Goal: Book appointment/travel/reservation

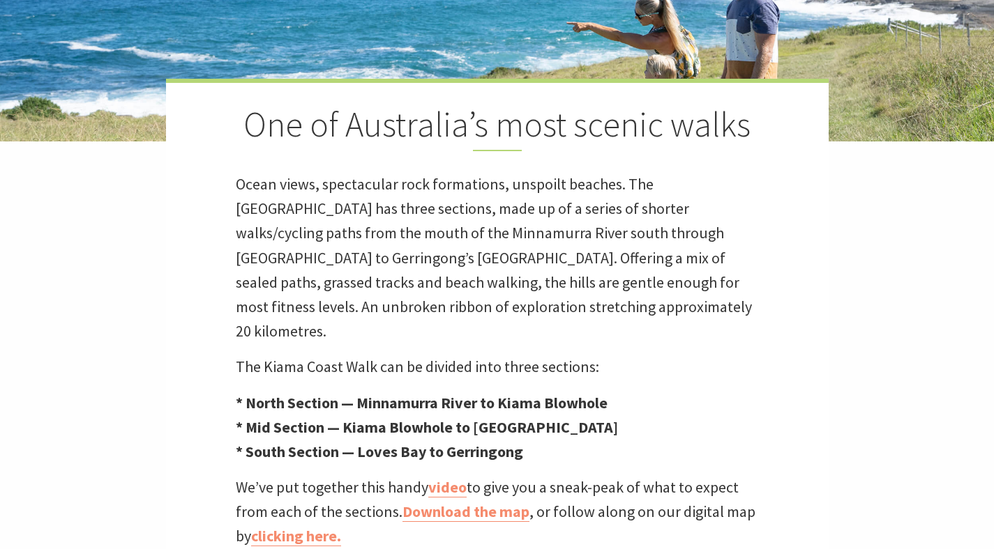
scroll to position [361, 0]
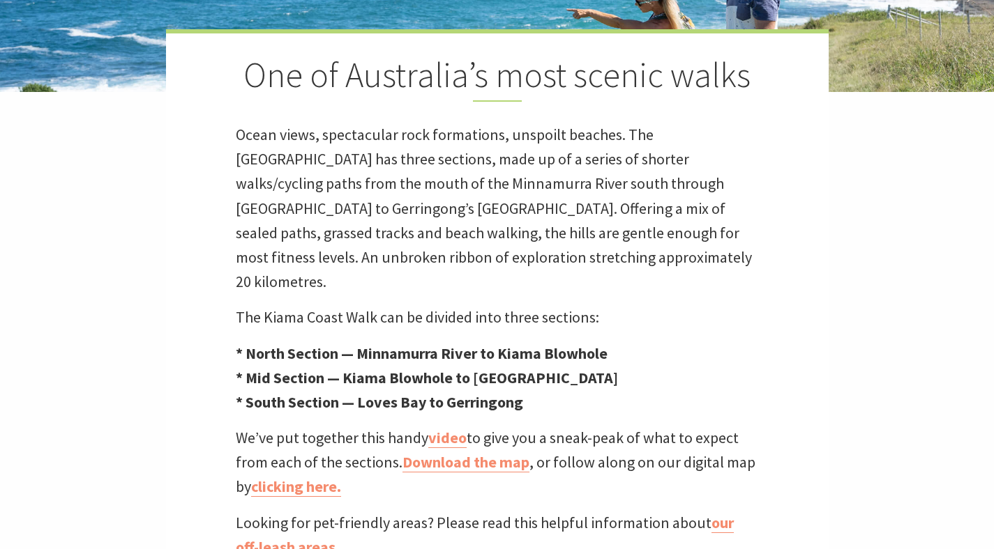
click at [593, 346] on p "* North Section — Minnamurra River to Kiama Blowhole * Mid Section — Kiama Blow…" at bounding box center [497, 379] width 523 height 74
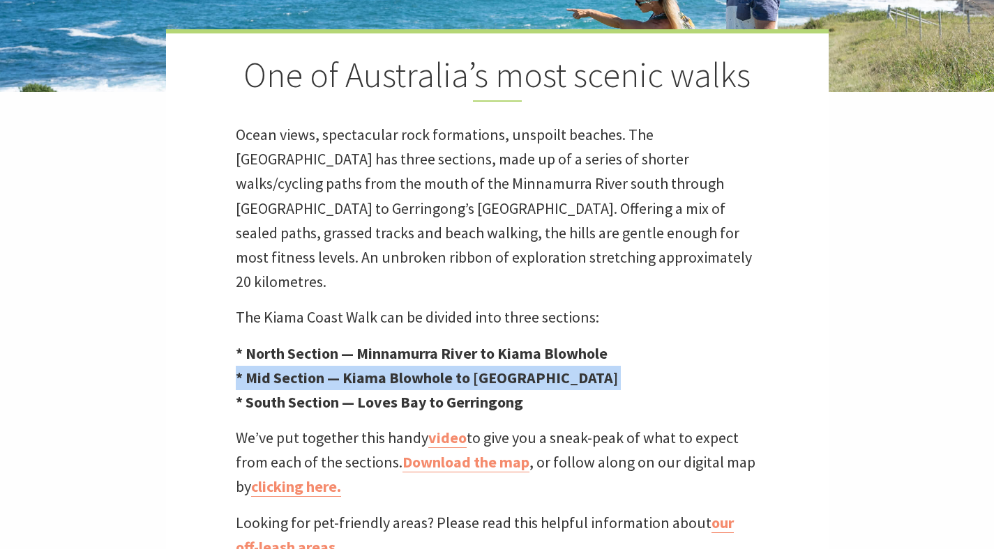
click at [593, 346] on p "* North Section — Minnamurra River to Kiama Blowhole * Mid Section — Kiama Blow…" at bounding box center [497, 379] width 523 height 74
click at [591, 363] on p "* North Section — Minnamurra River to Kiama Blowhole * Mid Section — Kiama Blow…" at bounding box center [497, 379] width 523 height 74
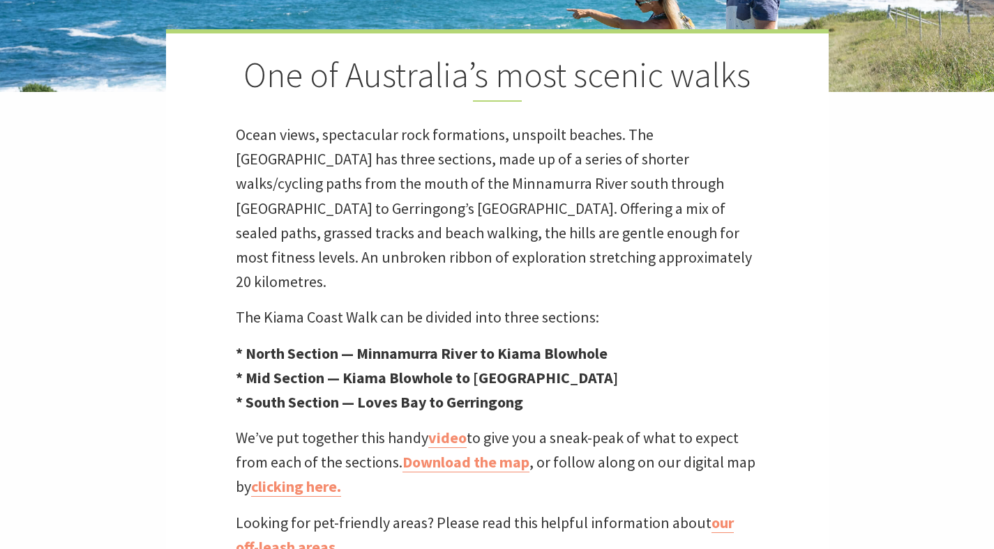
click at [591, 363] on p "* North Section — Minnamurra River to Kiama Blowhole * Mid Section — Kiama Blow…" at bounding box center [497, 379] width 523 height 74
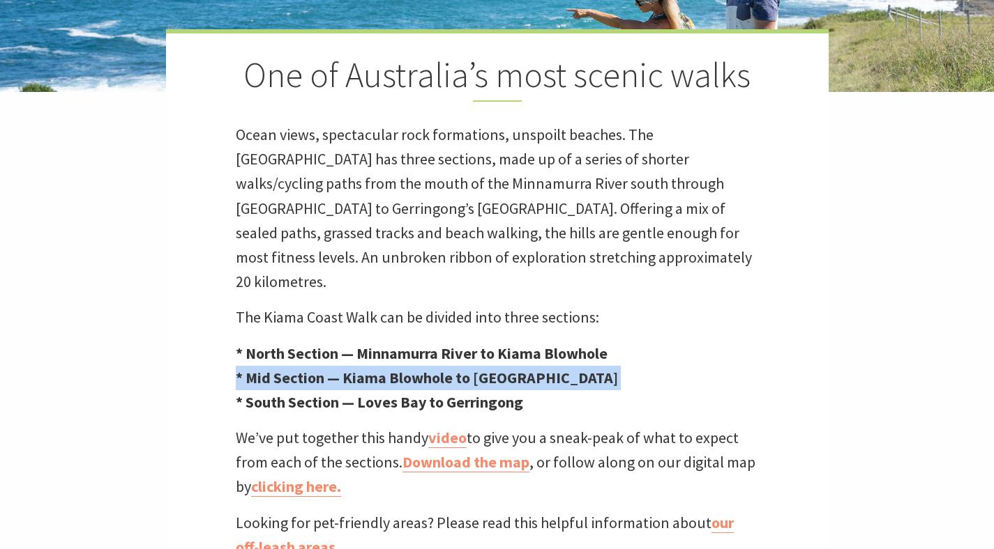
click at [591, 363] on p "* North Section — Minnamurra River to Kiama Blowhole * Mid Section — Kiama Blow…" at bounding box center [497, 379] width 523 height 74
click at [591, 377] on p "* North Section — Minnamurra River to Kiama Blowhole * Mid Section — Kiama Blow…" at bounding box center [497, 379] width 523 height 74
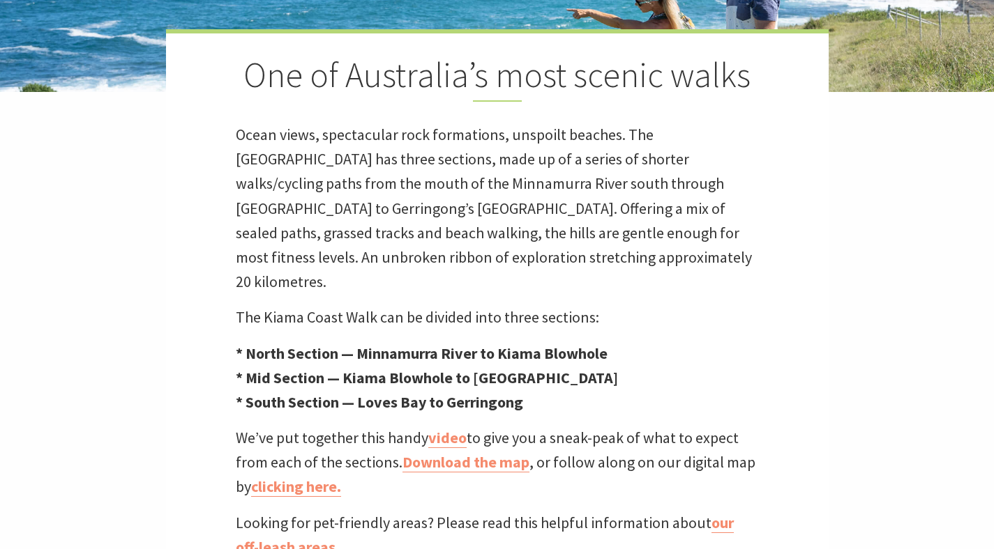
click at [591, 377] on p "* North Section — Minnamurra River to Kiama Blowhole * Mid Section — Kiama Blow…" at bounding box center [497, 379] width 523 height 74
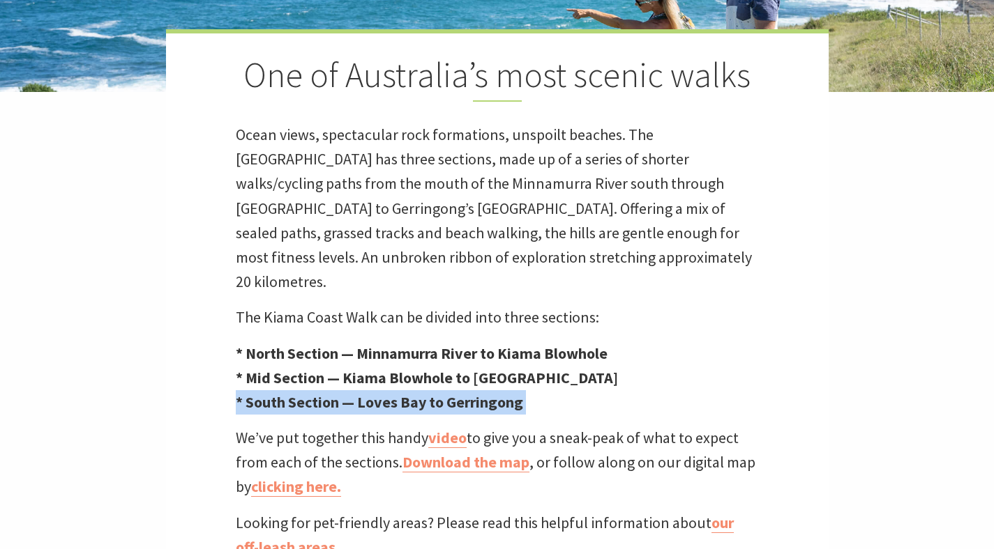
click at [591, 399] on div "One of Australia’s most scenic walks Ocean views, spectacular rock formations, …" at bounding box center [497, 294] width 662 height 531
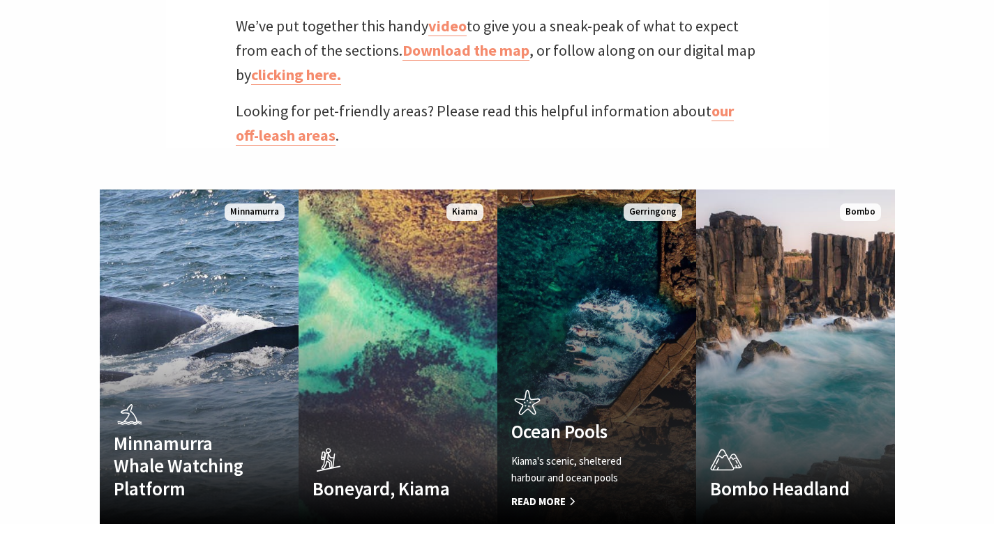
scroll to position [780, 0]
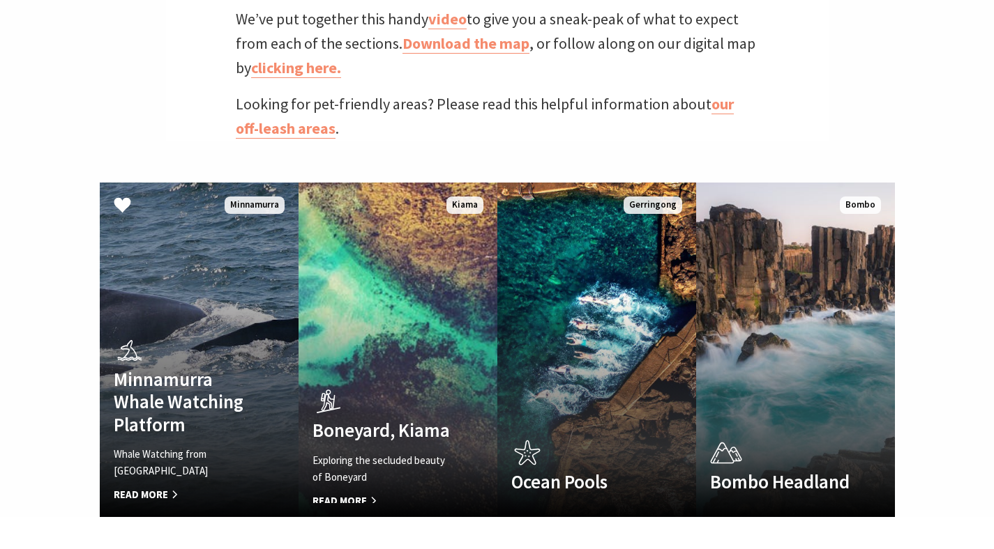
click at [261, 333] on div "Minnamurra Whale Watching Platform Whale Watching from Minnamurra Point Read Mo…" at bounding box center [184, 418] width 169 height 170
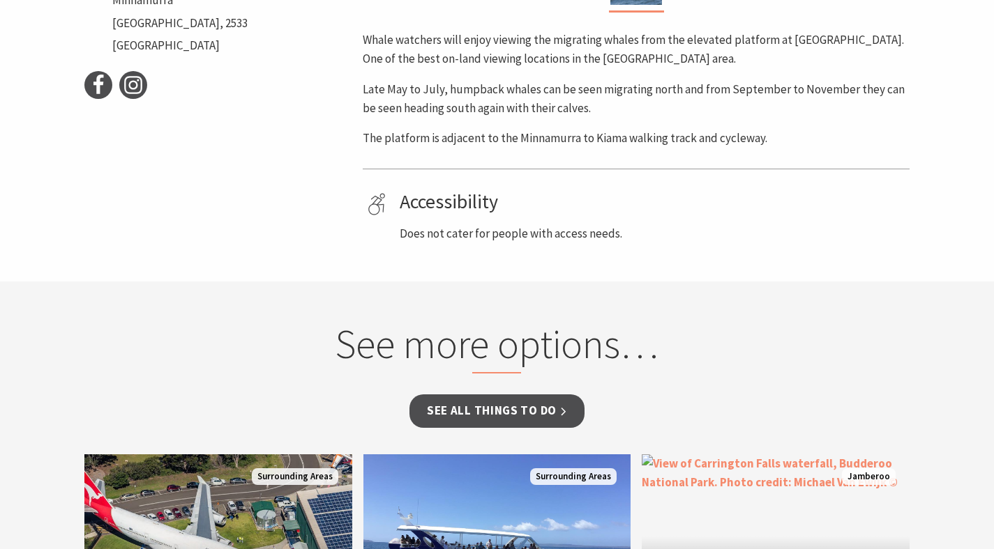
scroll to position [1001, 0]
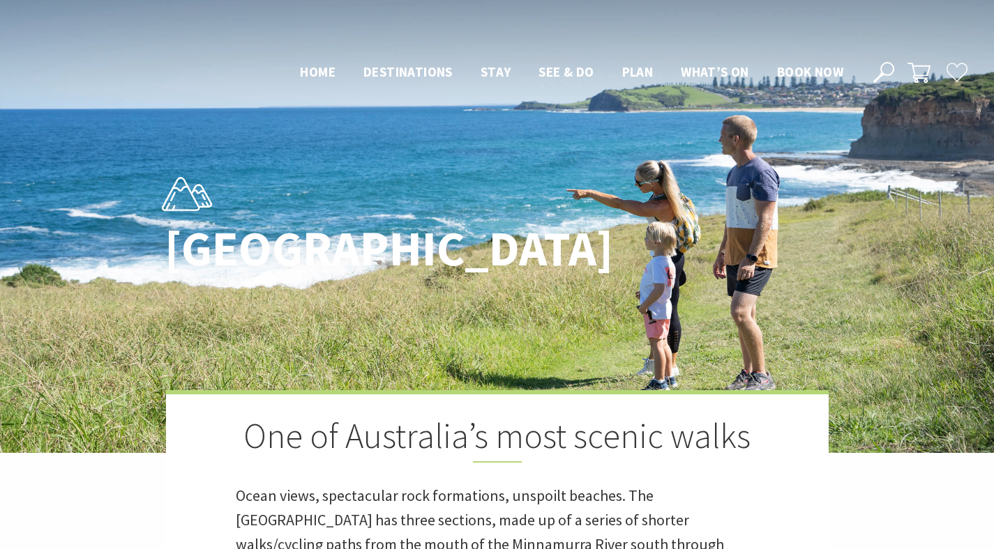
scroll to position [777, 0]
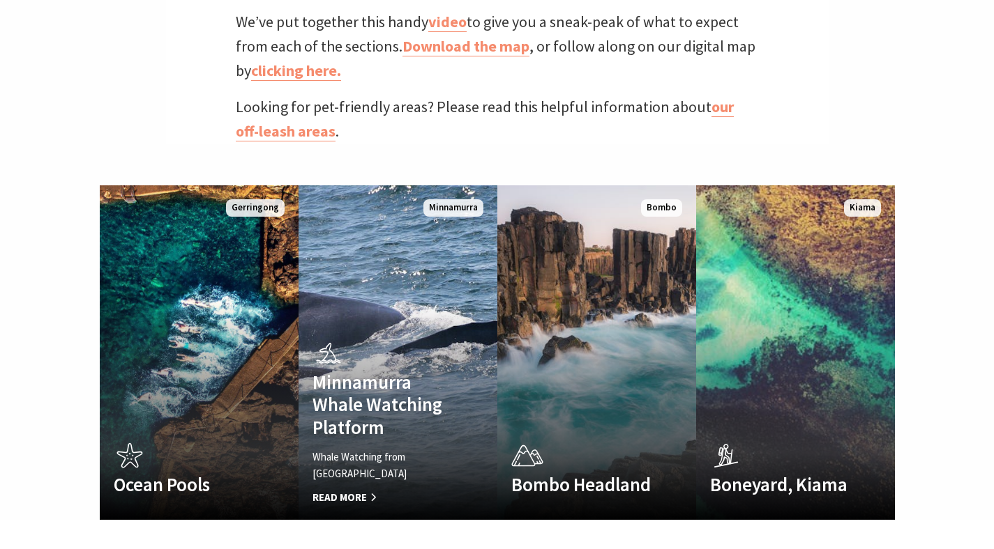
click at [344, 371] on h4 "Minnamurra Whale Watching Platform" at bounding box center [382, 405] width 141 height 68
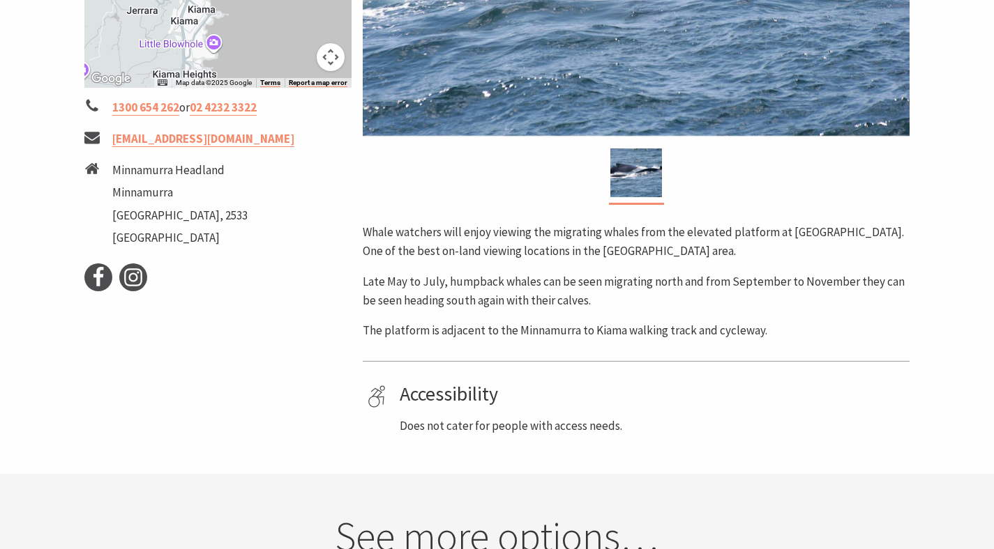
scroll to position [478, 0]
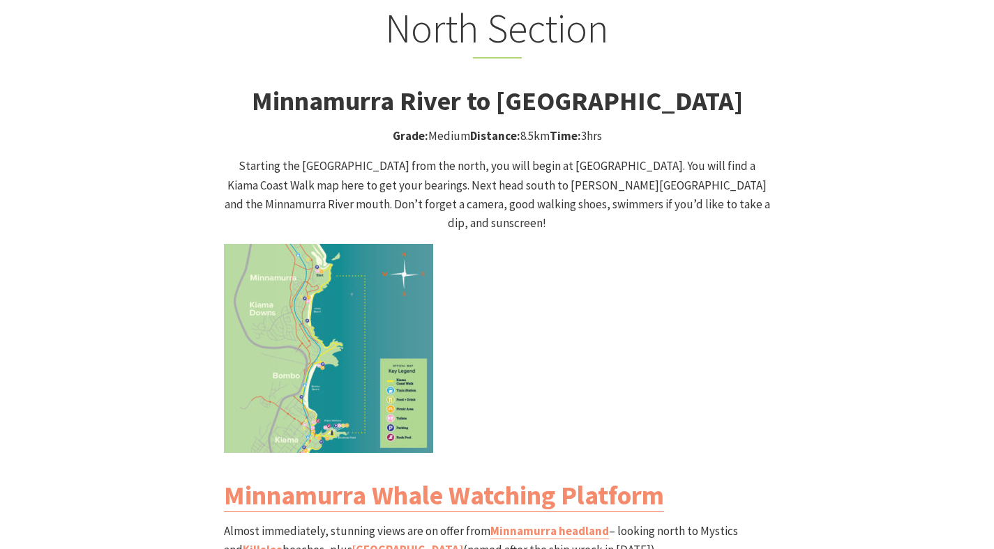
scroll to position [1330, 0]
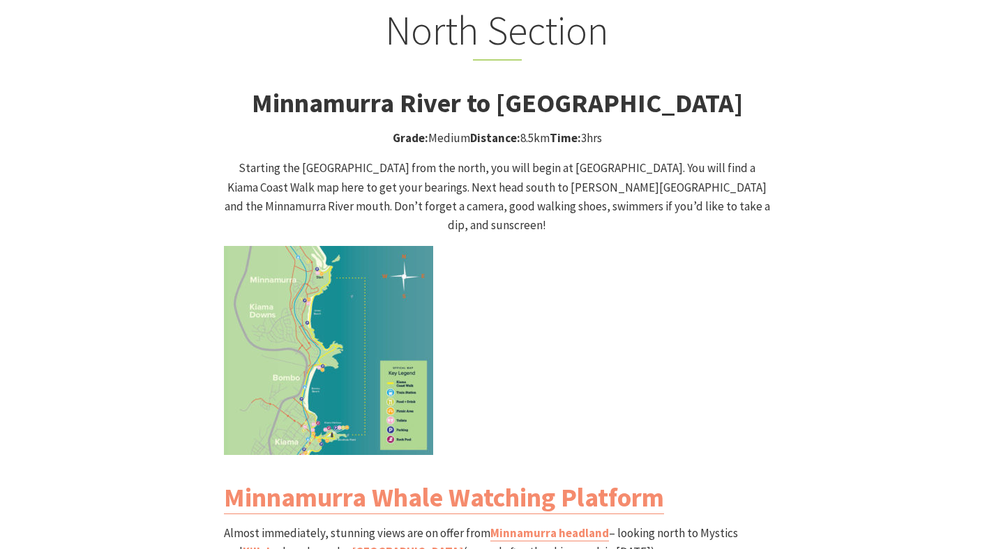
click at [555, 162] on p "Starting the [GEOGRAPHIC_DATA] from the north, you will begin at [GEOGRAPHIC_DA…" at bounding box center [497, 197] width 547 height 76
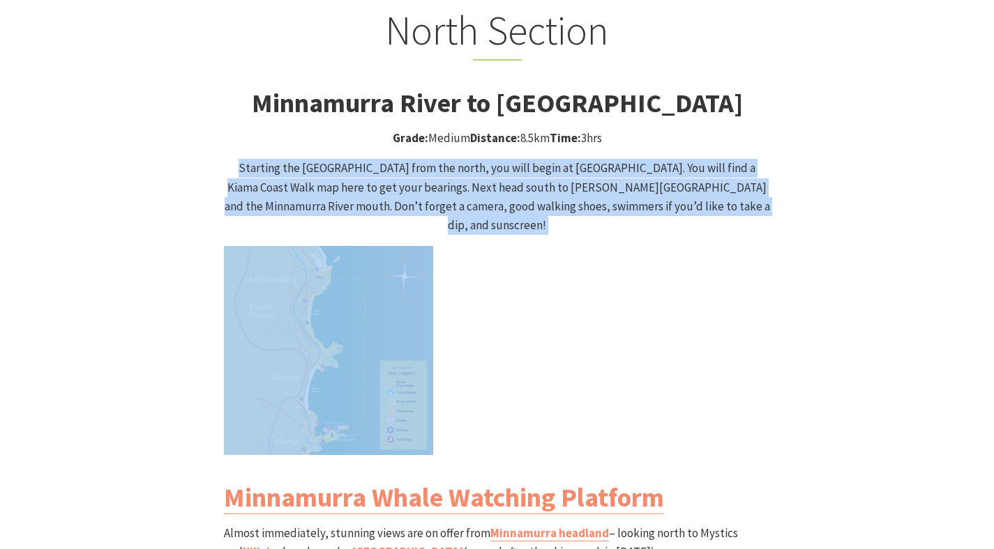
click at [559, 177] on p "Starting the [GEOGRAPHIC_DATA] from the north, you will begin at [GEOGRAPHIC_DA…" at bounding box center [497, 197] width 547 height 76
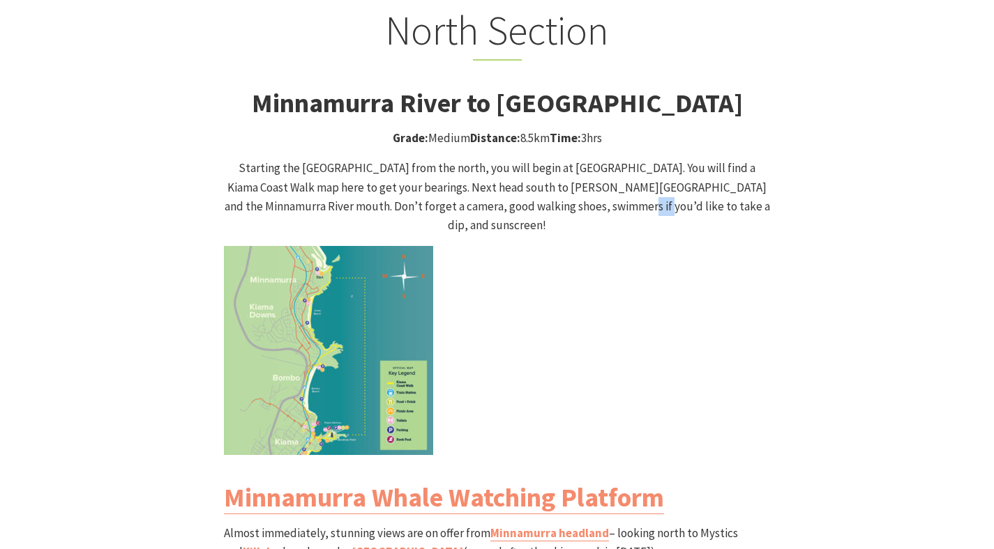
click at [559, 177] on p "Starting the [GEOGRAPHIC_DATA] from the north, you will begin at [GEOGRAPHIC_DA…" at bounding box center [497, 197] width 547 height 76
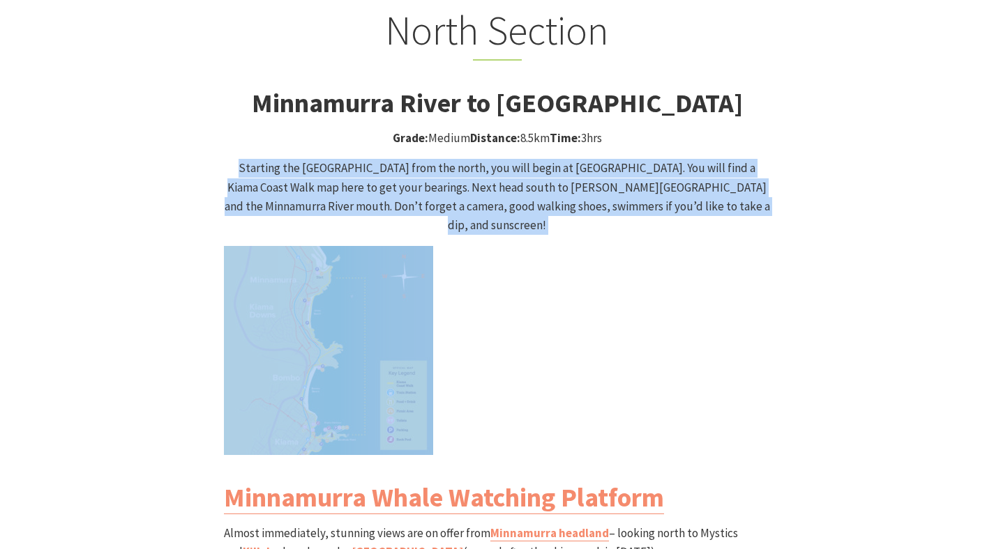
click at [563, 196] on div "North Section Minnamurra River to Kiama Blowhole Walk Grade: Medium Distance: 8…" at bounding box center [497, 493] width 558 height 974
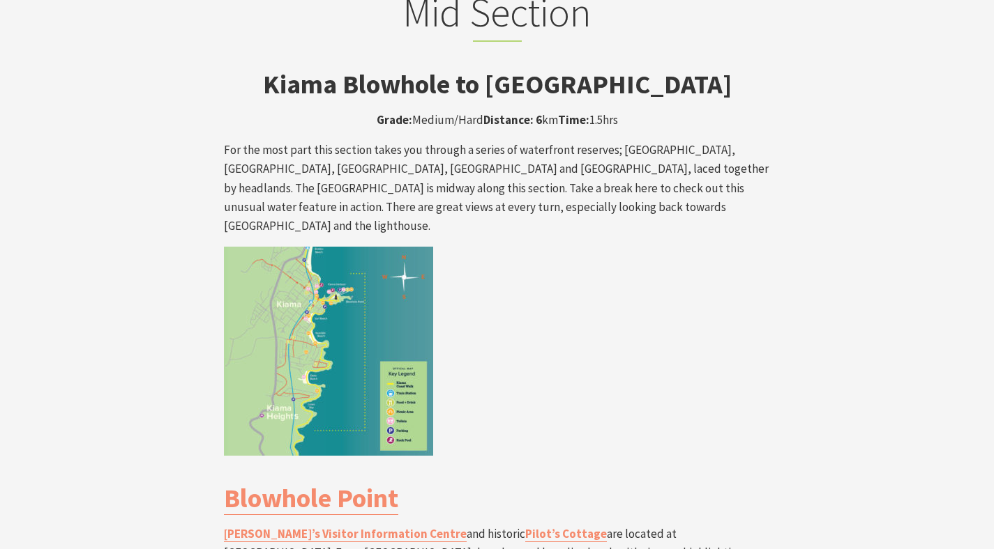
scroll to position [2365, 0]
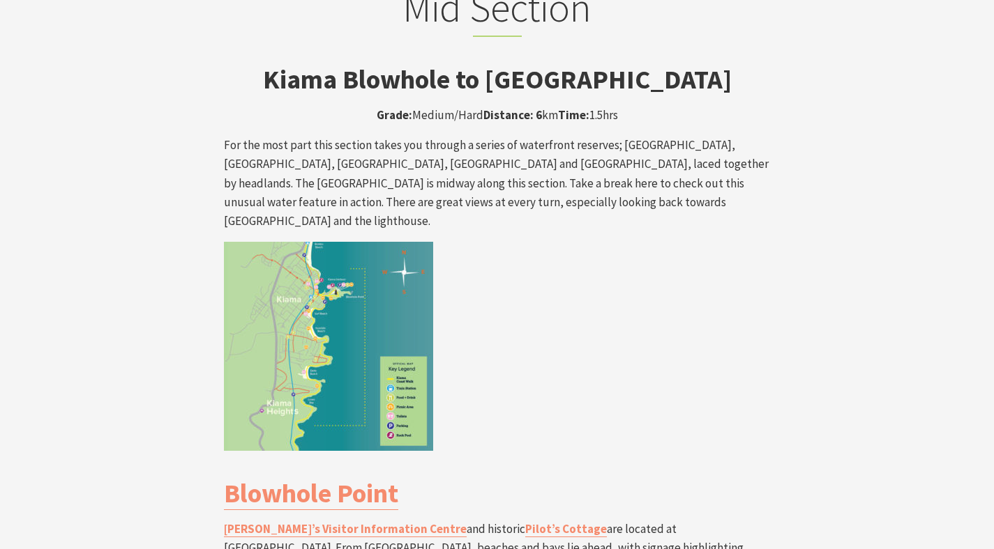
click at [683, 136] on p "For the most part this section takes you through a series of waterfront reserve…" at bounding box center [497, 183] width 547 height 95
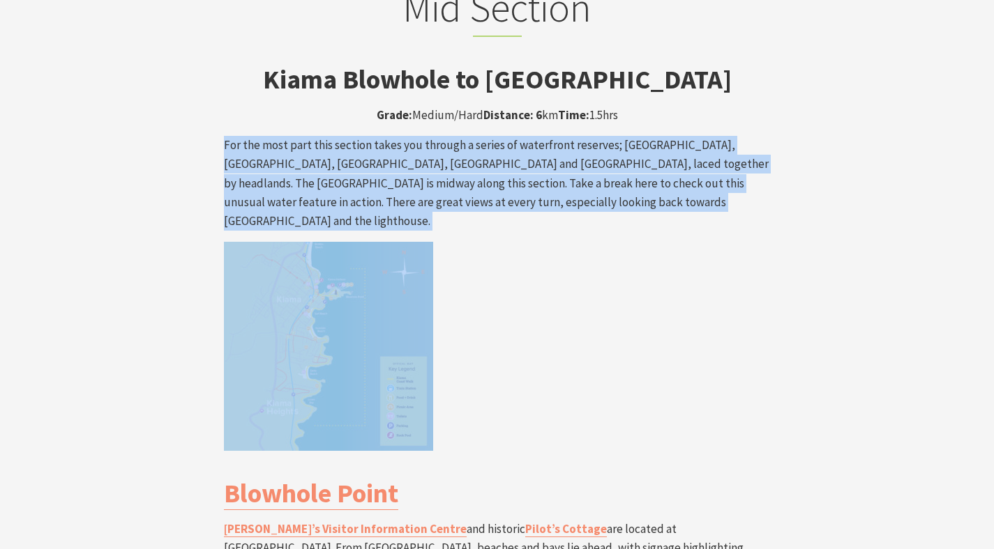
click at [665, 136] on p "For the most part this section takes you through a series of waterfront reserve…" at bounding box center [497, 183] width 547 height 95
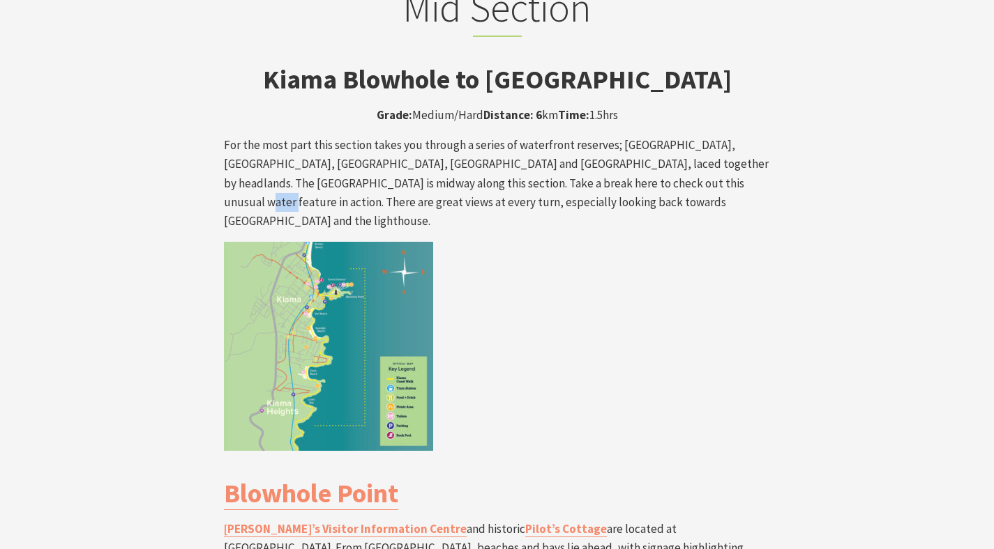
click at [665, 136] on p "For the most part this section takes you through a series of waterfront reserve…" at bounding box center [497, 183] width 547 height 95
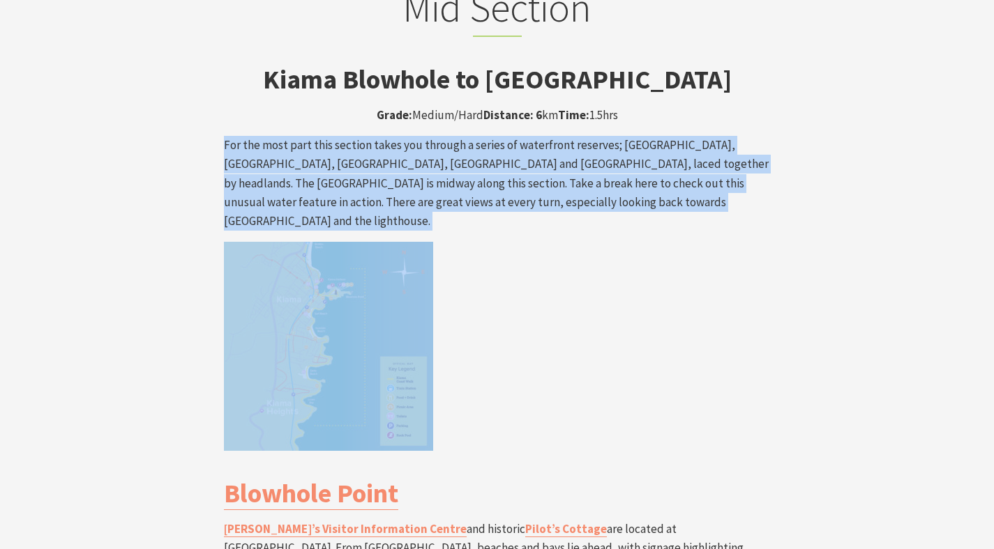
click at [614, 136] on p "For the most part this section takes you through a series of waterfront reserve…" at bounding box center [497, 183] width 547 height 95
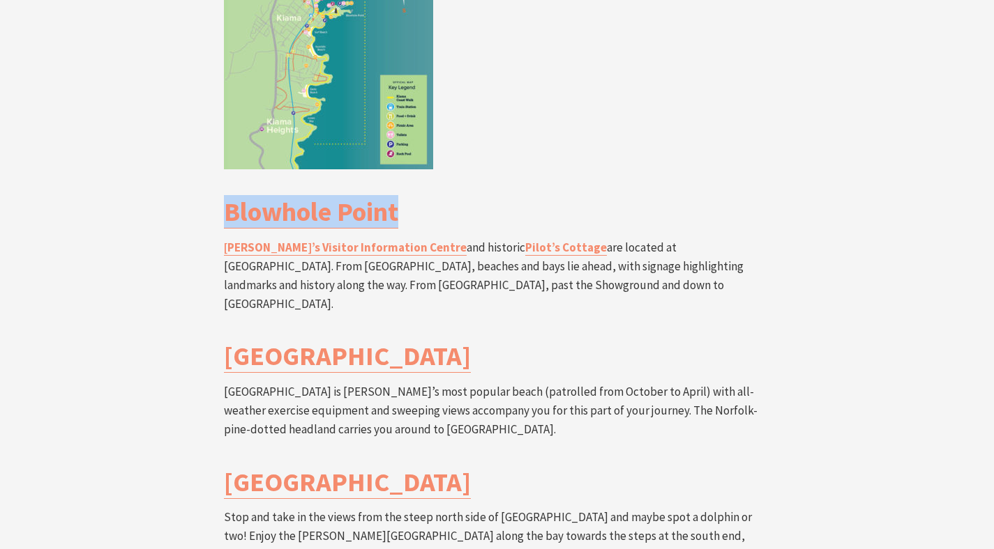
scroll to position [2770, 0]
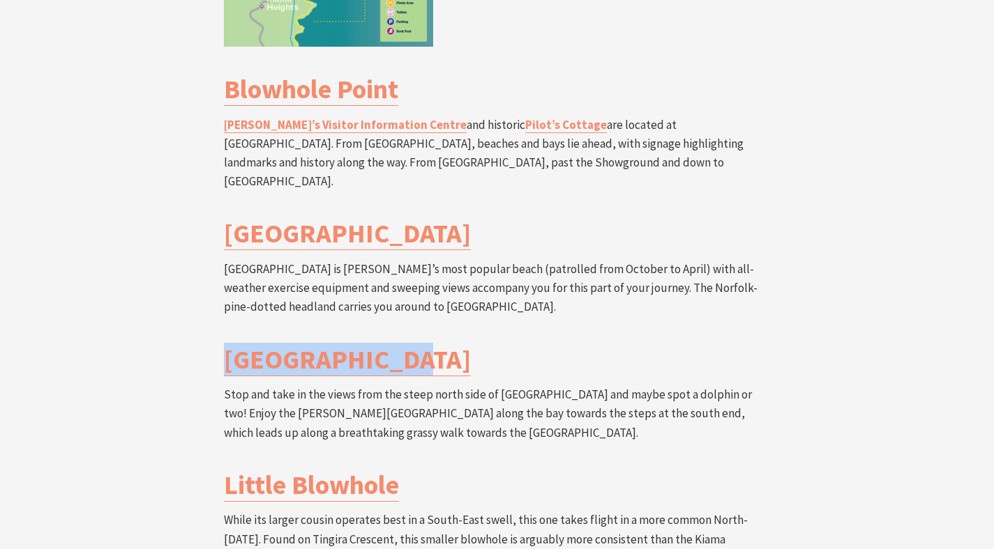
click at [363, 386] on p "Stop and take in the views from the steep north side of [GEOGRAPHIC_DATA] and m…" at bounding box center [497, 414] width 547 height 57
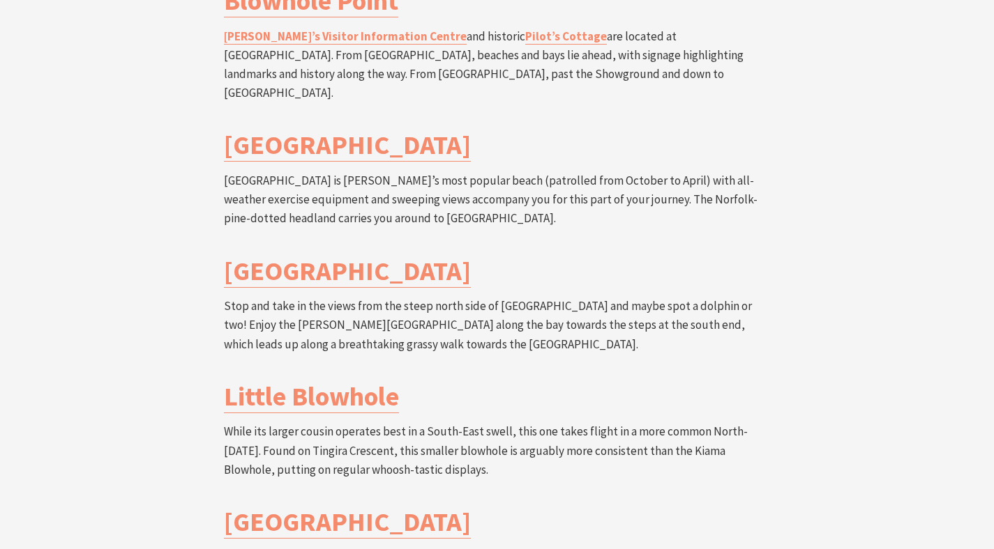
scroll to position [2885, 0]
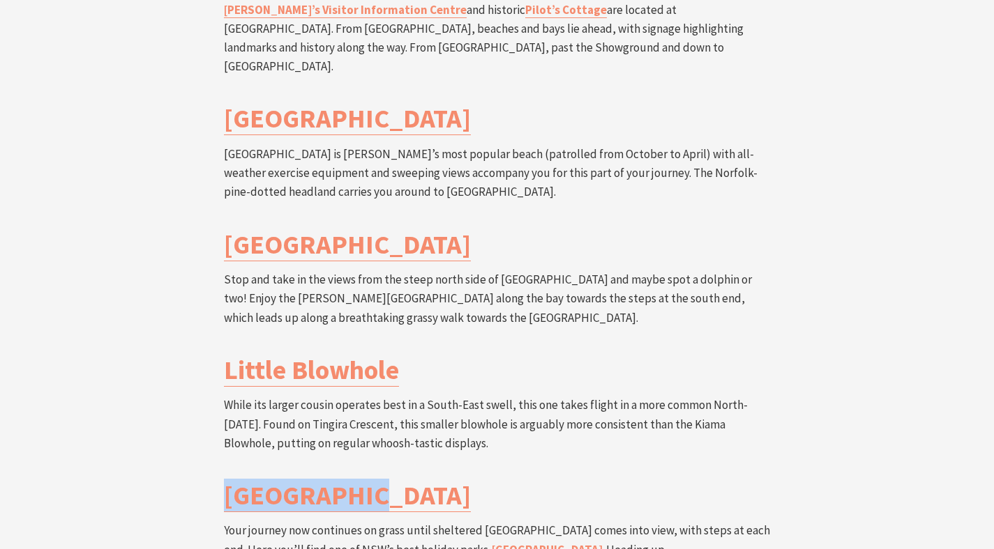
click at [379, 396] on p "While its larger cousin operates best in a South-East swell, this one takes fli…" at bounding box center [497, 424] width 547 height 57
click at [524, 396] on p "While its larger cousin operates best in a South-East swell, this one takes fli…" at bounding box center [497, 424] width 547 height 57
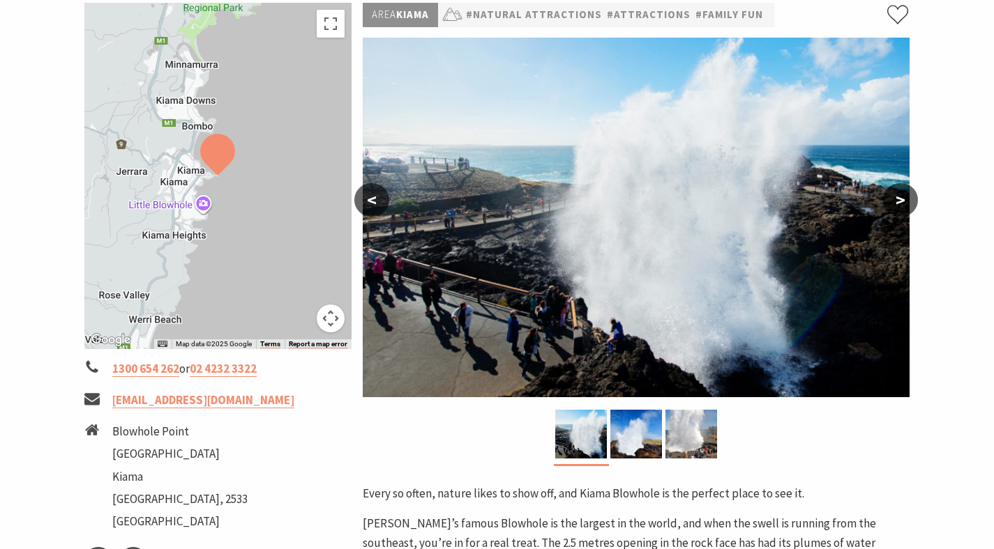
scroll to position [211, 0]
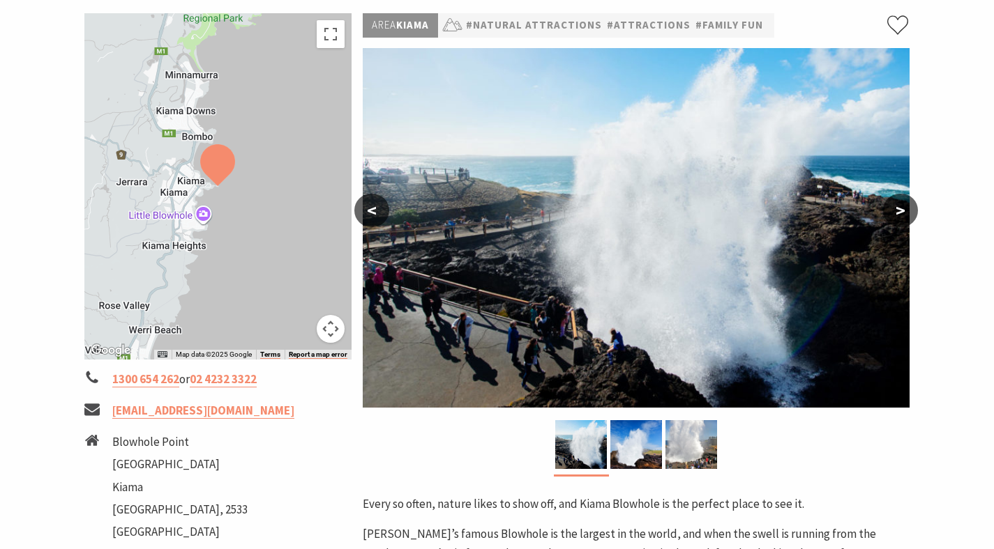
click at [896, 207] on button ">" at bounding box center [900, 210] width 35 height 33
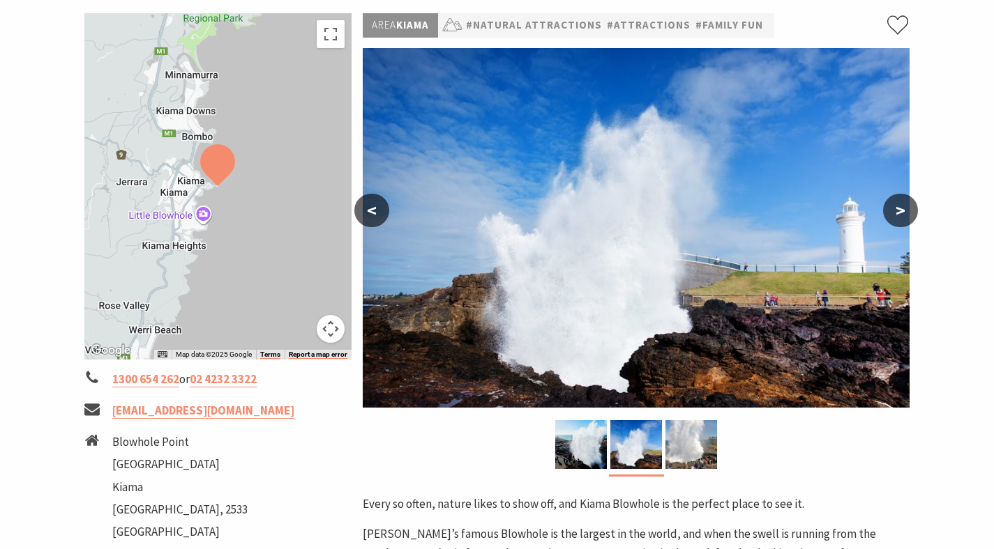
click at [896, 207] on button ">" at bounding box center [900, 210] width 35 height 33
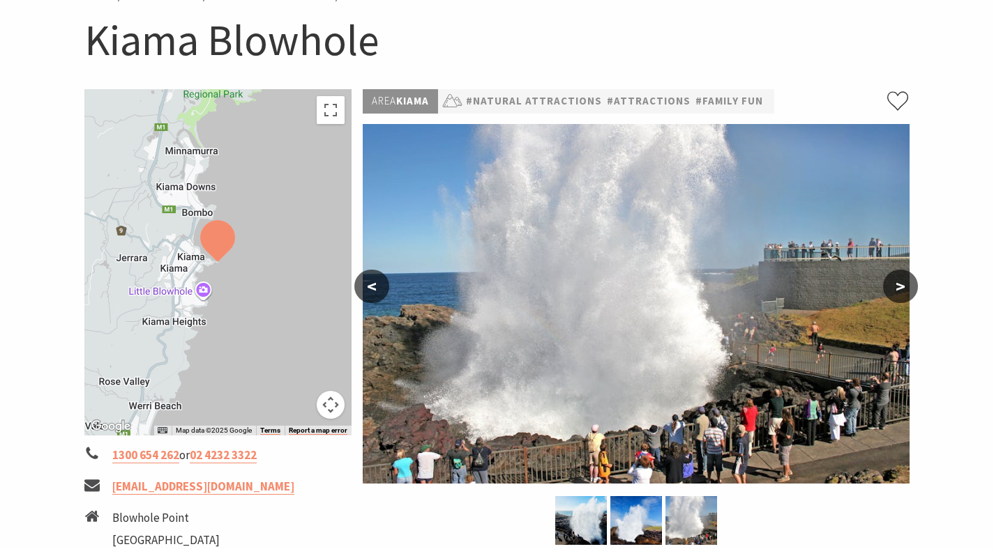
scroll to position [132, 0]
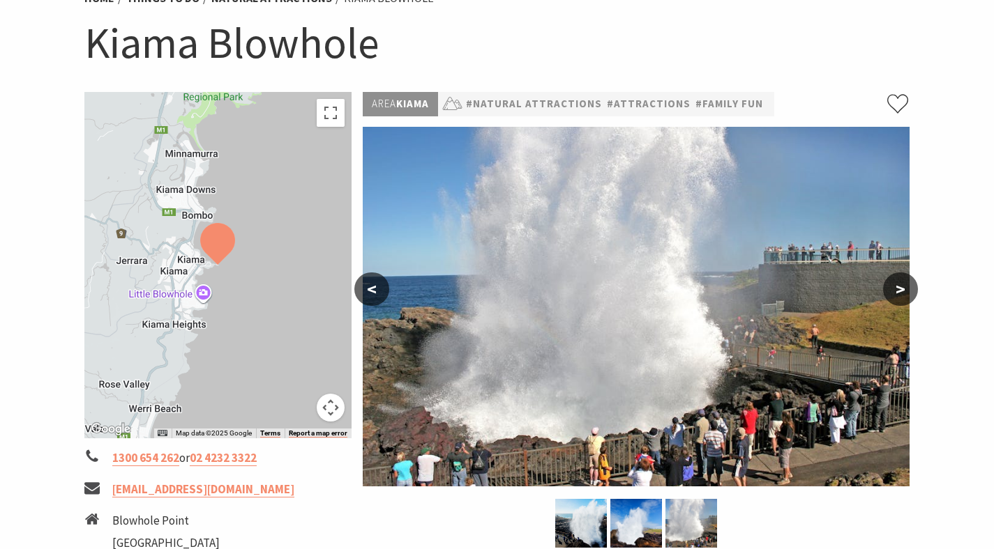
click at [902, 298] on button ">" at bounding box center [900, 289] width 35 height 33
click at [574, 510] on img at bounding box center [581, 523] width 52 height 49
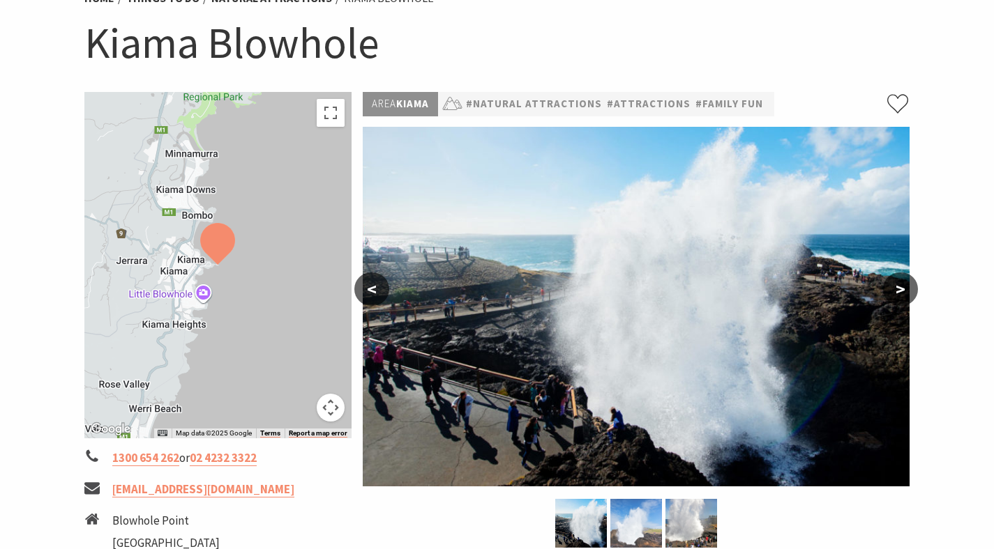
click at [620, 512] on img at bounding box center [636, 523] width 52 height 49
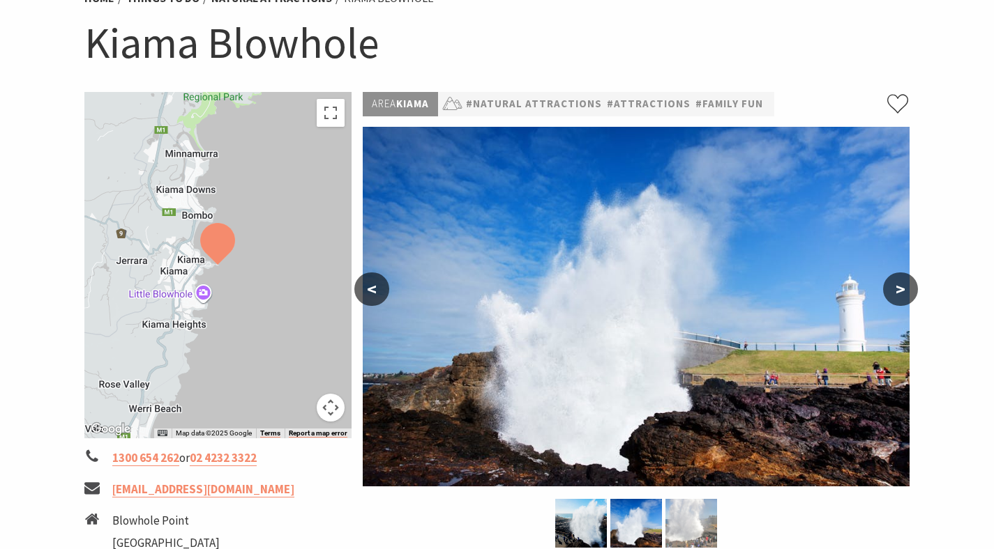
click at [670, 514] on img at bounding box center [691, 523] width 52 height 49
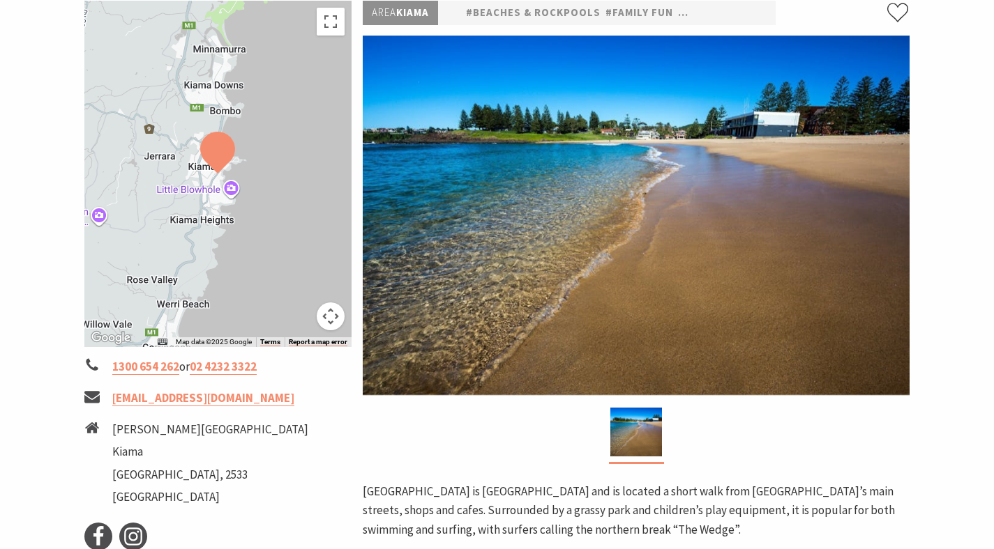
scroll to position [550, 0]
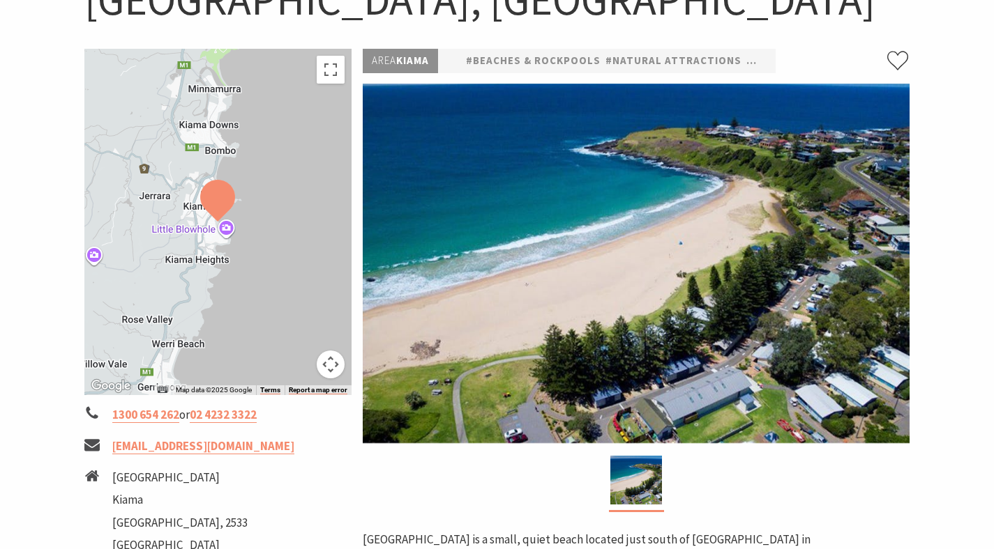
scroll to position [177, 0]
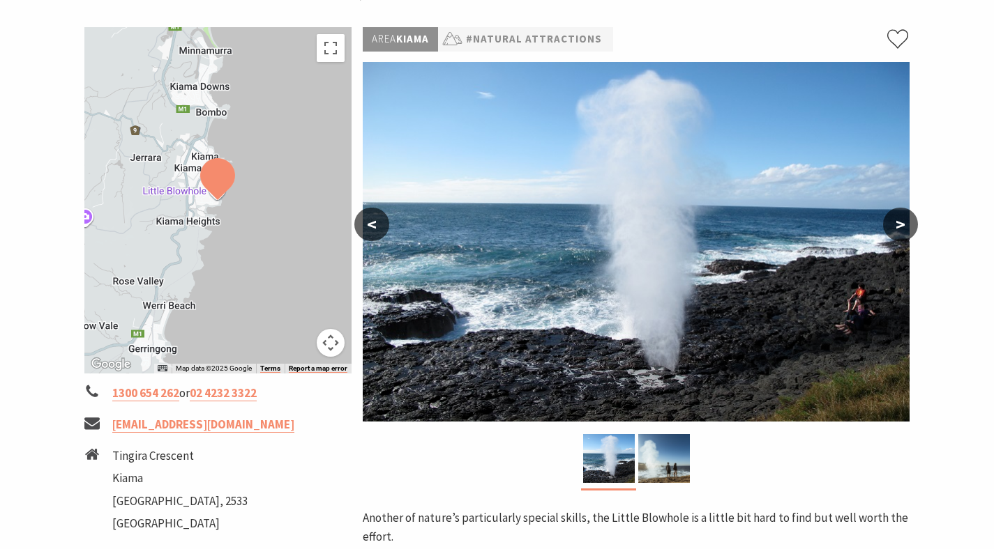
scroll to position [218, 0]
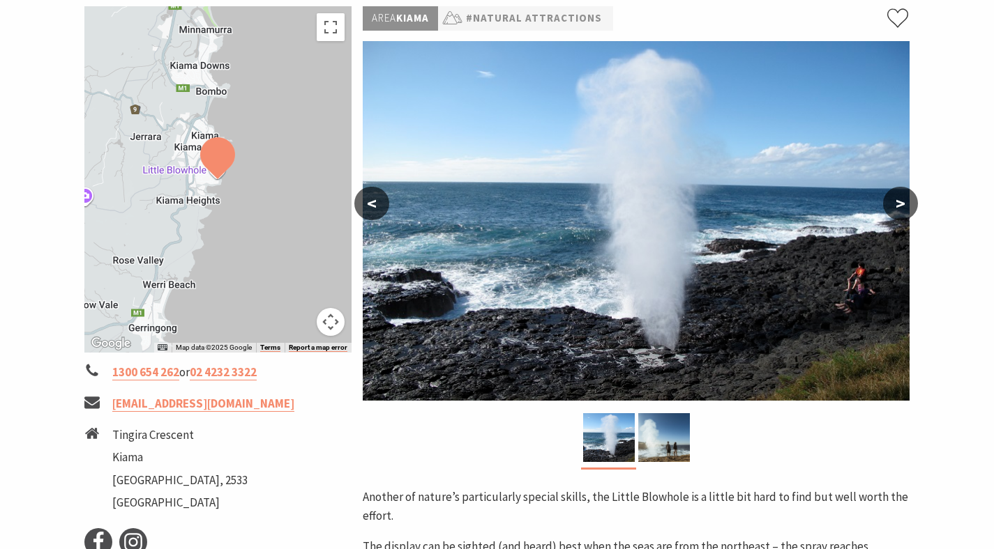
click at [896, 190] on button ">" at bounding box center [900, 203] width 35 height 33
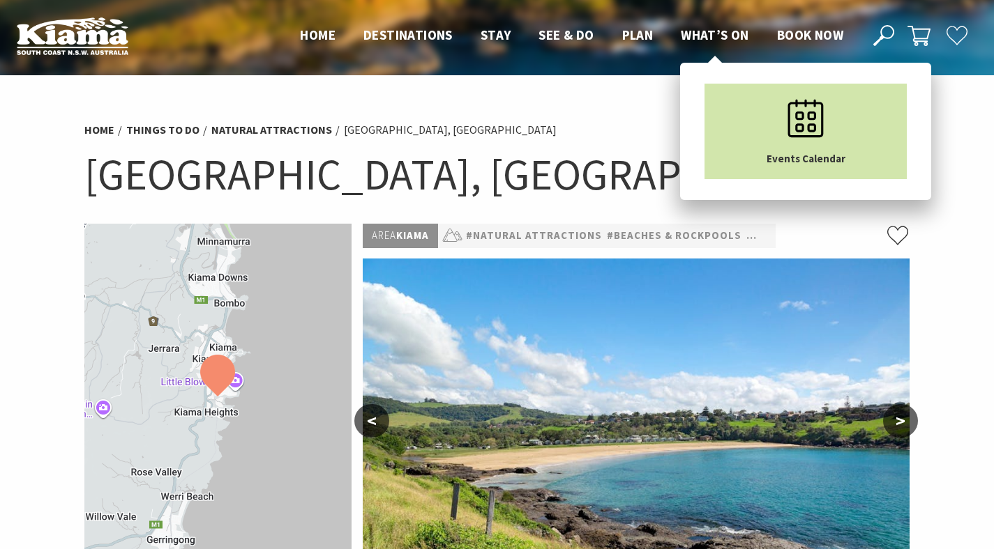
scroll to position [185, 0]
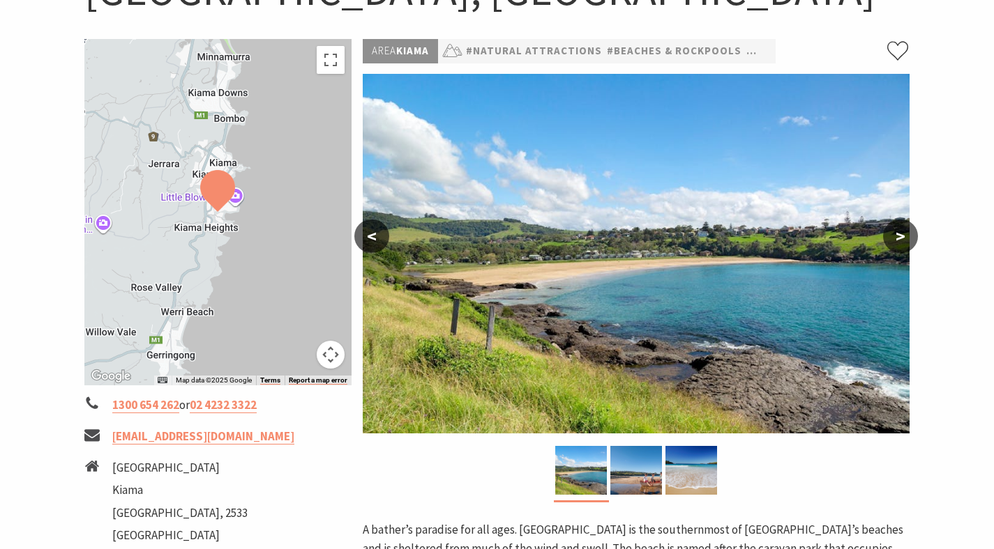
click at [897, 241] on button ">" at bounding box center [900, 236] width 35 height 33
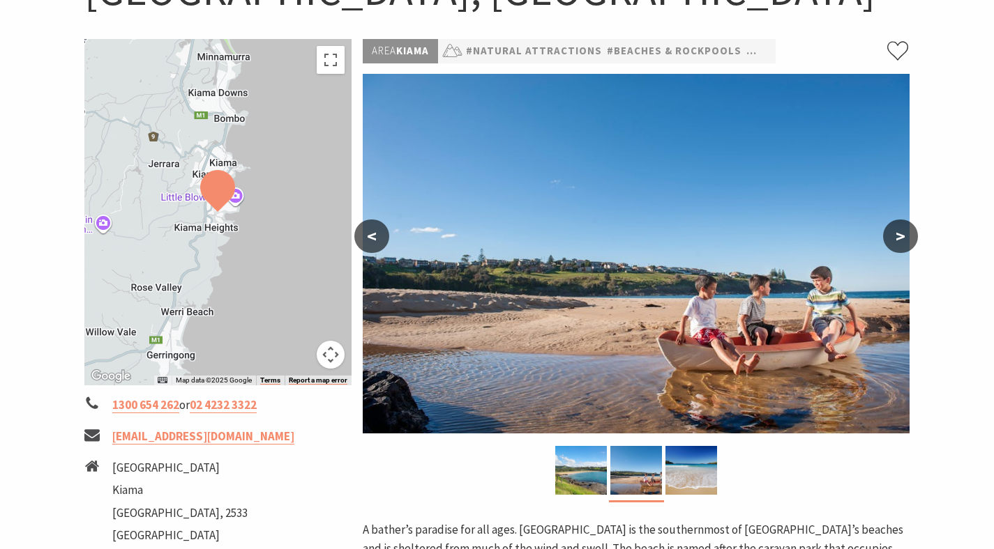
click at [897, 241] on button ">" at bounding box center [900, 236] width 35 height 33
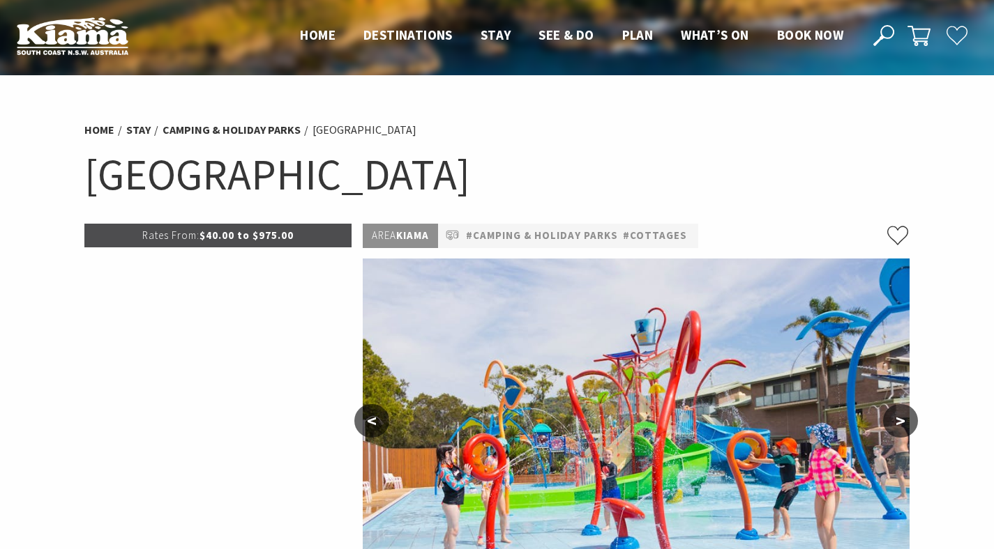
select select "3"
select select "2"
select select "3"
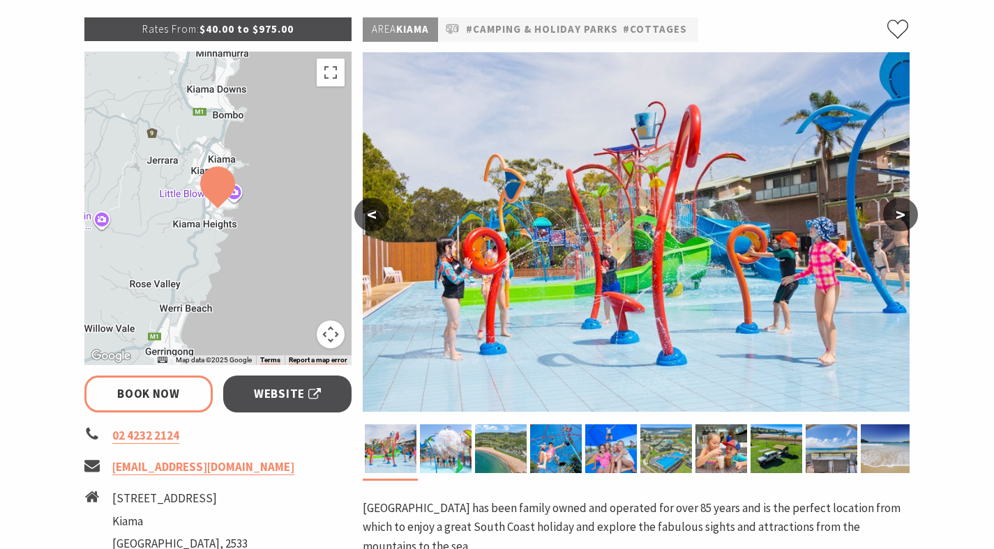
scroll to position [217, 0]
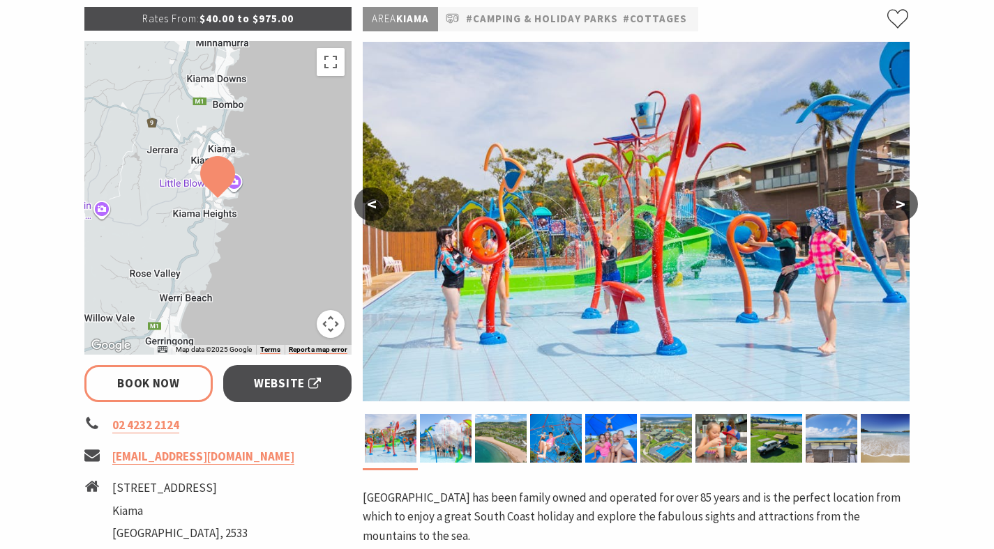
click at [892, 202] on button ">" at bounding box center [900, 204] width 35 height 33
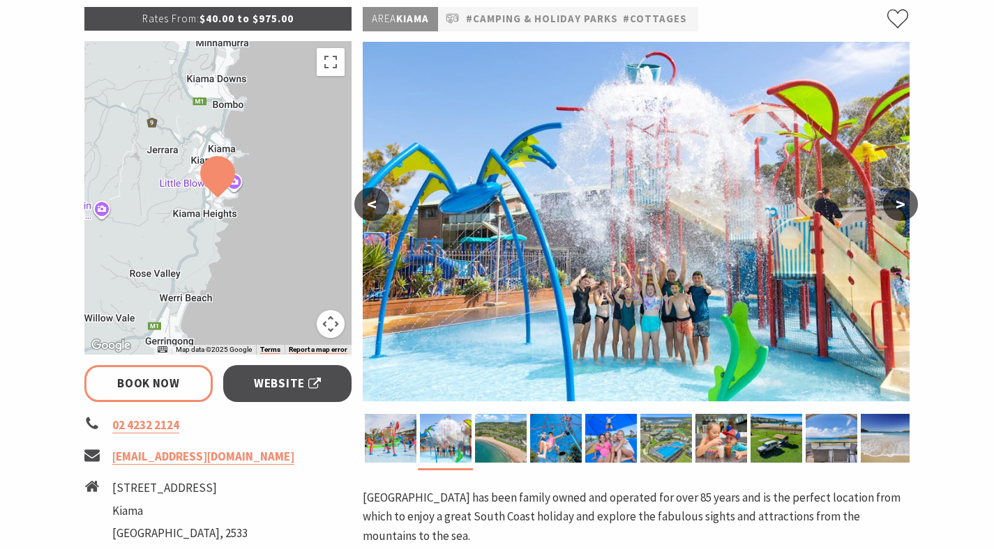
click at [892, 202] on button ">" at bounding box center [900, 204] width 35 height 33
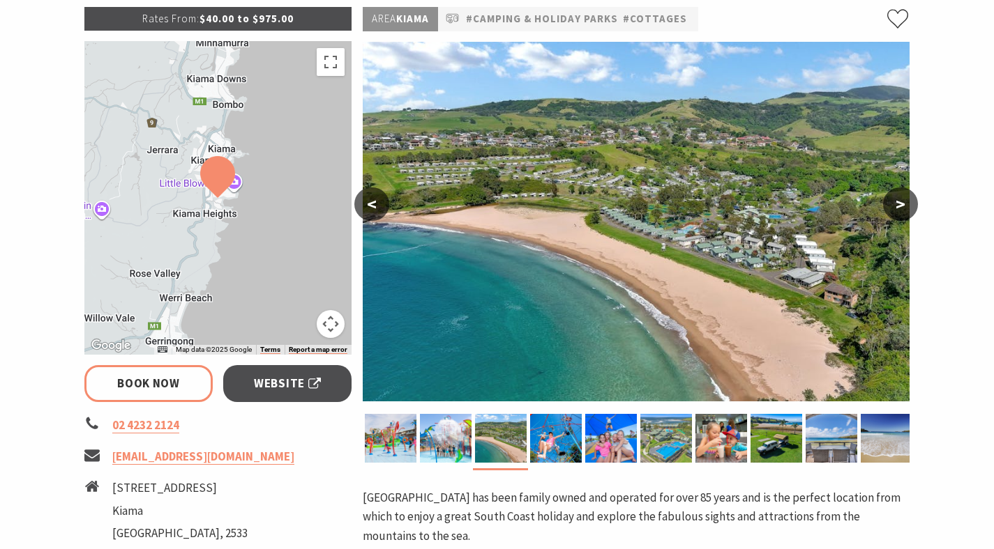
click at [892, 202] on button ">" at bounding box center [900, 204] width 35 height 33
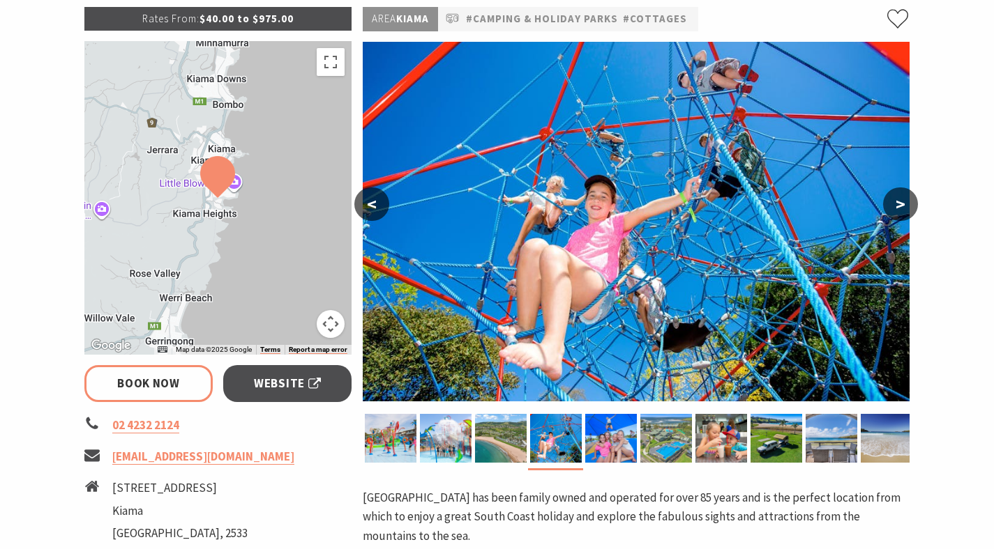
click at [892, 202] on button ">" at bounding box center [900, 204] width 35 height 33
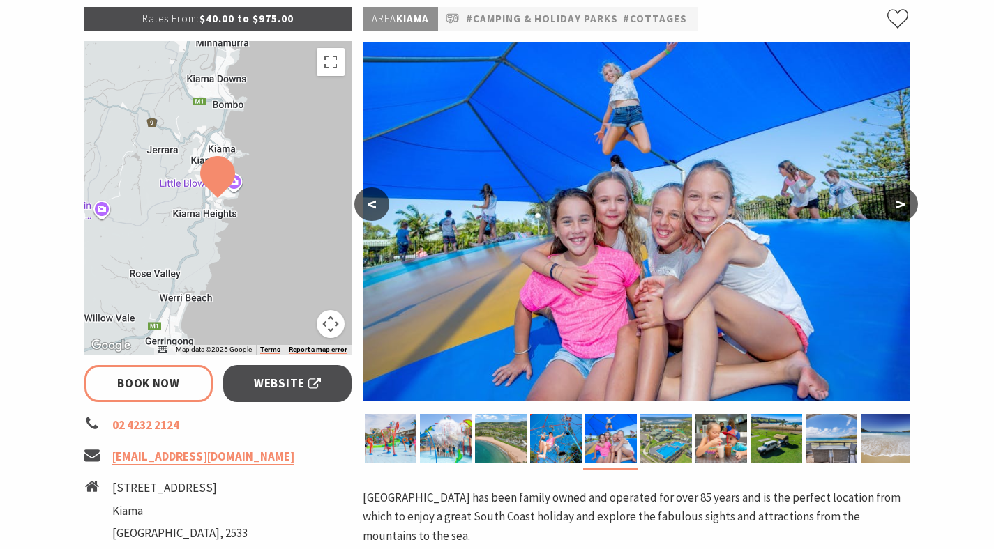
click at [892, 202] on button ">" at bounding box center [900, 204] width 35 height 33
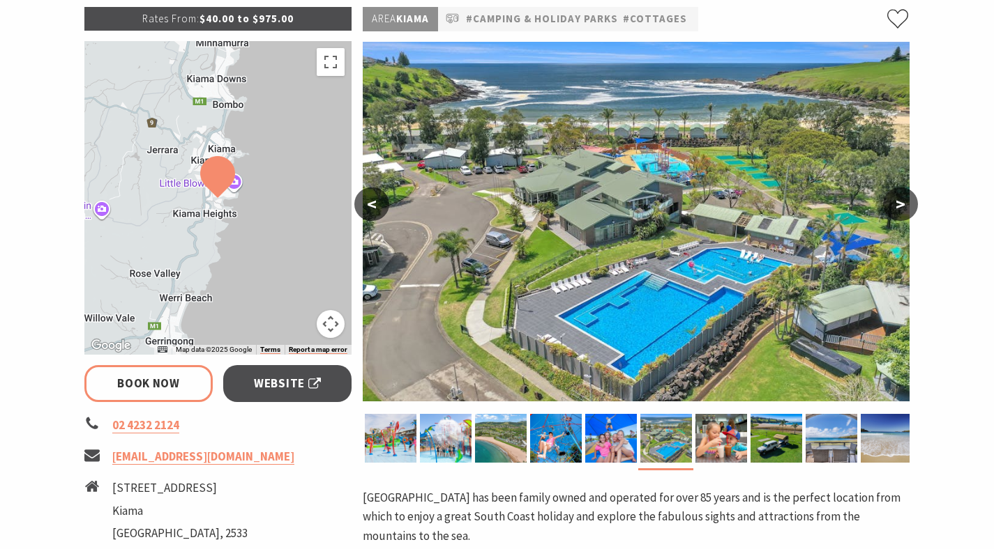
click at [892, 202] on button ">" at bounding box center [900, 204] width 35 height 33
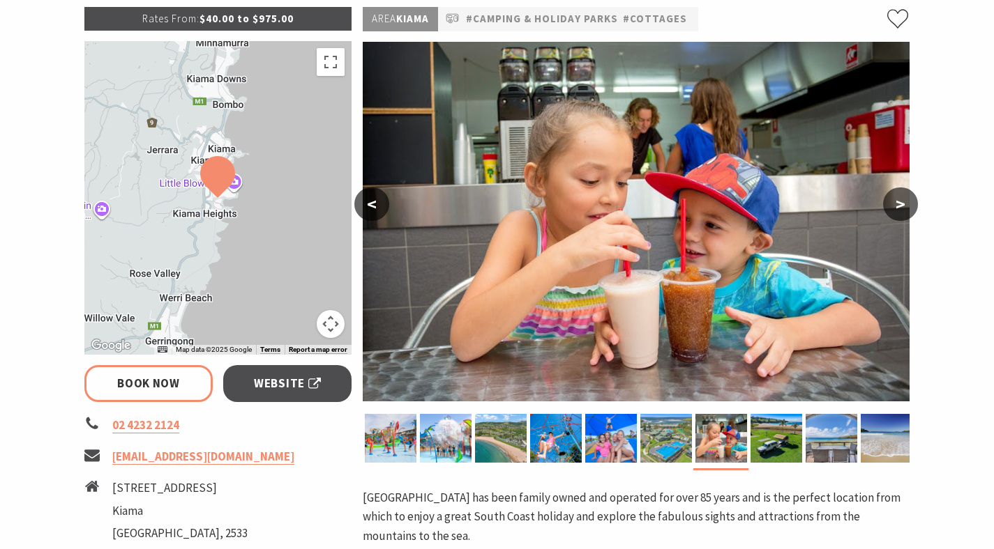
click at [892, 202] on button ">" at bounding box center [900, 204] width 35 height 33
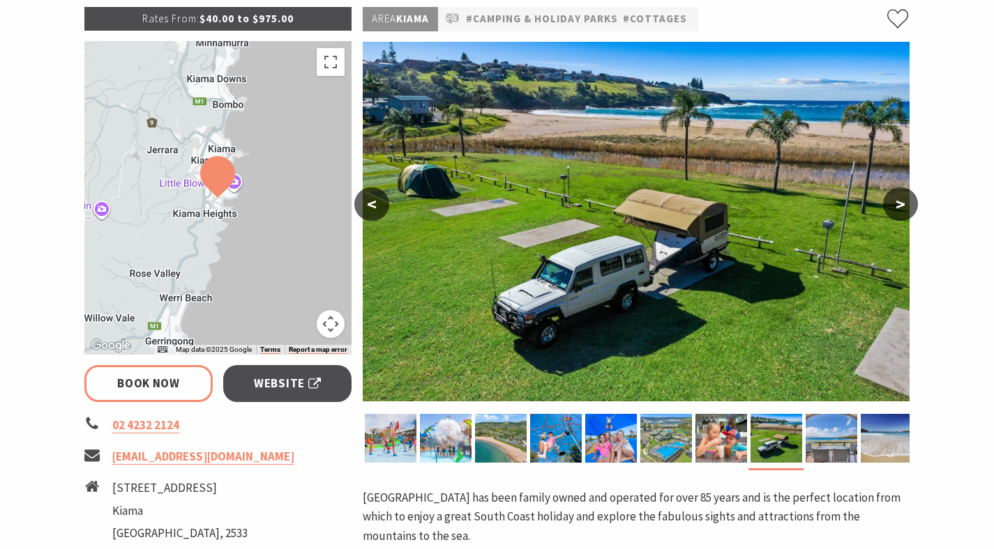
click at [892, 202] on button ">" at bounding box center [900, 204] width 35 height 33
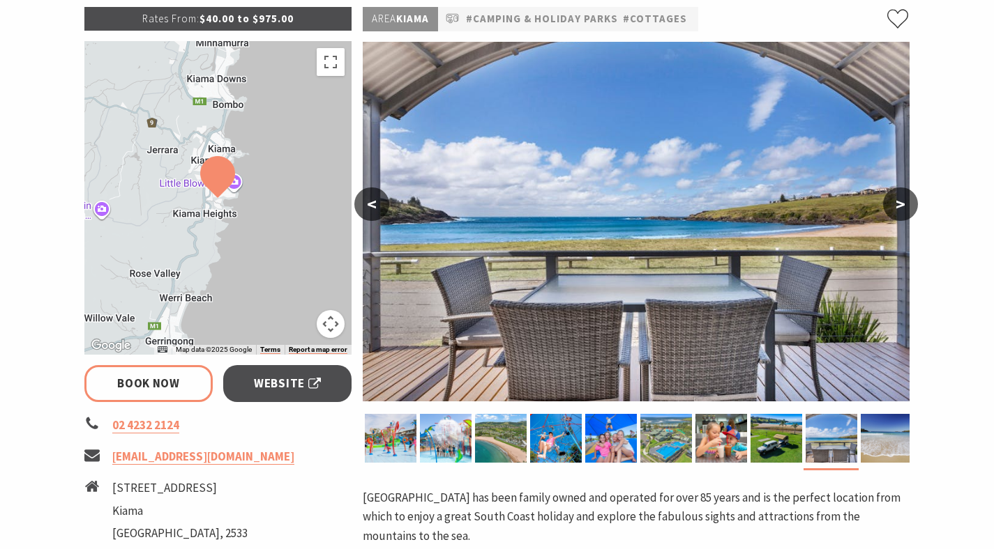
click at [892, 202] on button ">" at bounding box center [900, 204] width 35 height 33
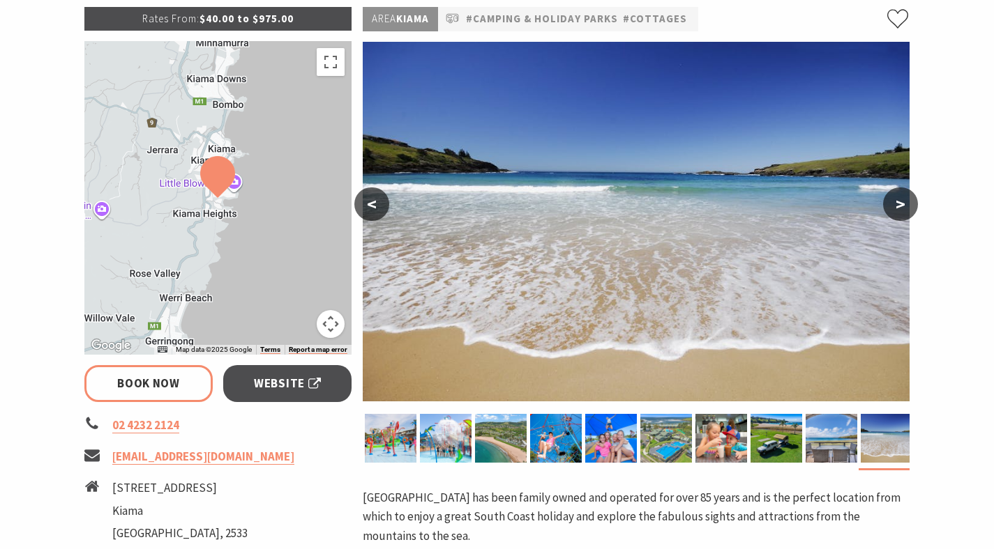
click at [892, 202] on button ">" at bounding box center [900, 204] width 35 height 33
